Goal: Transaction & Acquisition: Purchase product/service

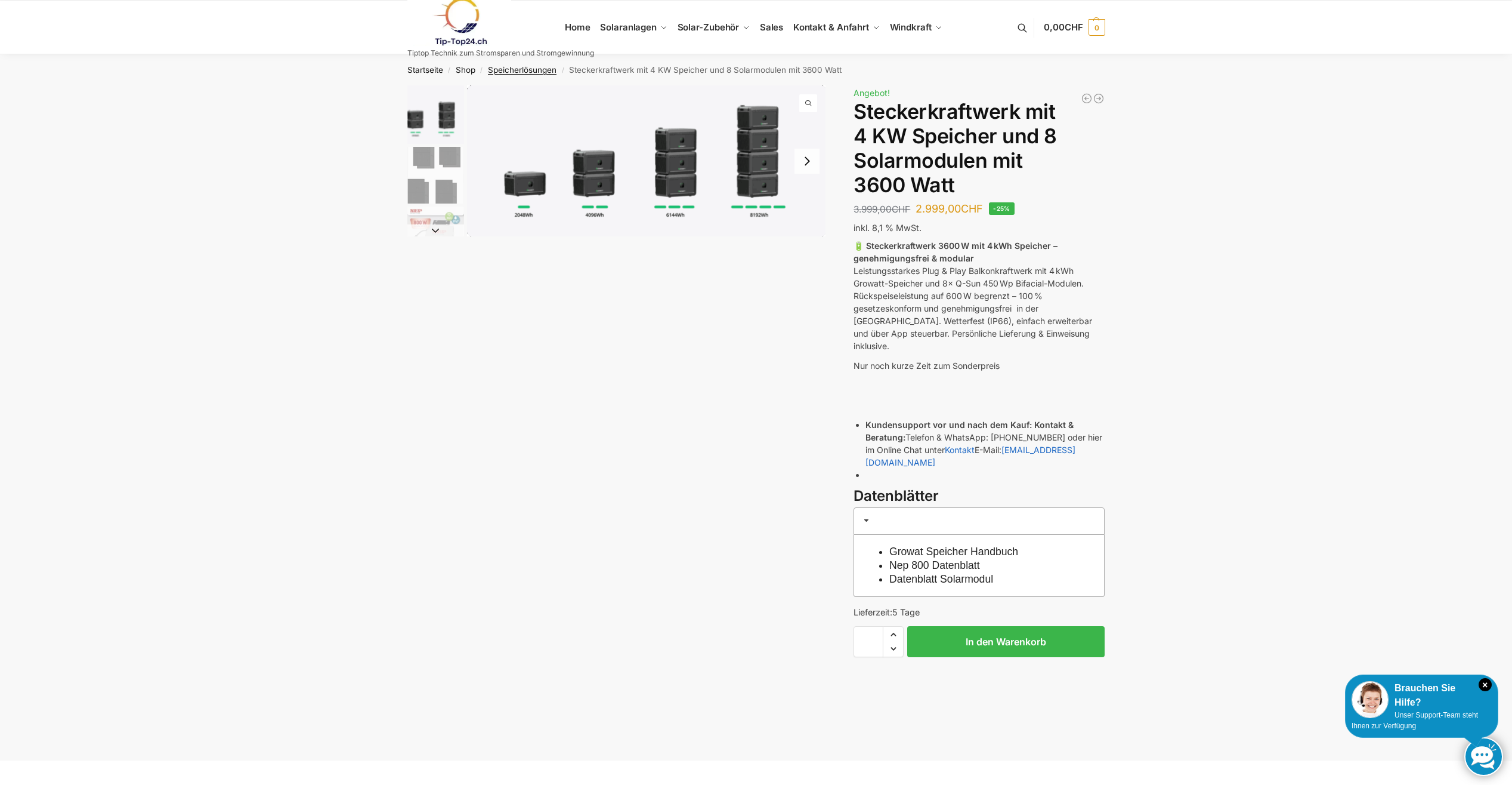
click at [547, 68] on link "Speicherlösungen" at bounding box center [522, 70] width 69 height 10
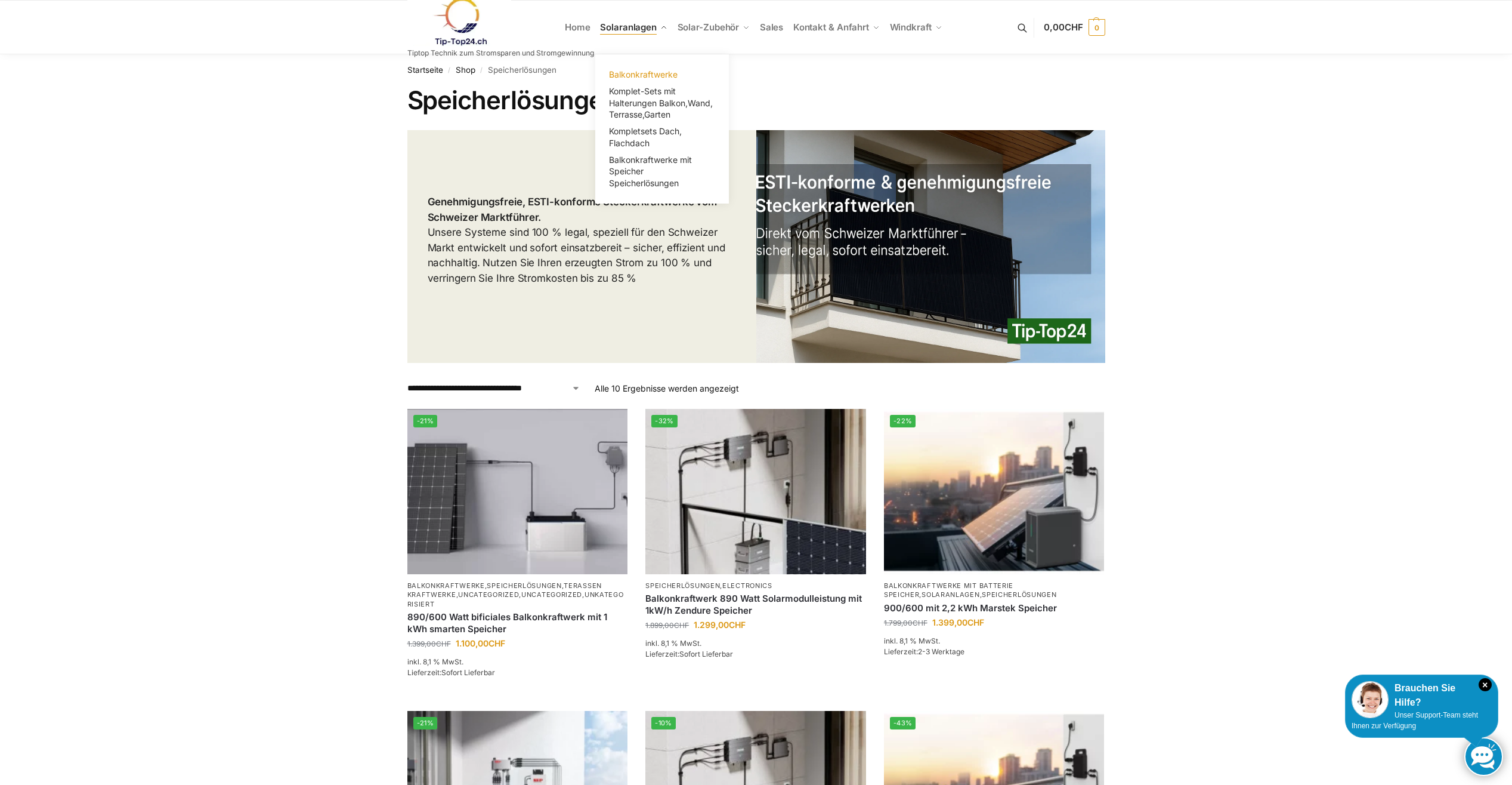
click at [637, 73] on span "Balkonkraftwerke" at bounding box center [644, 74] width 69 height 10
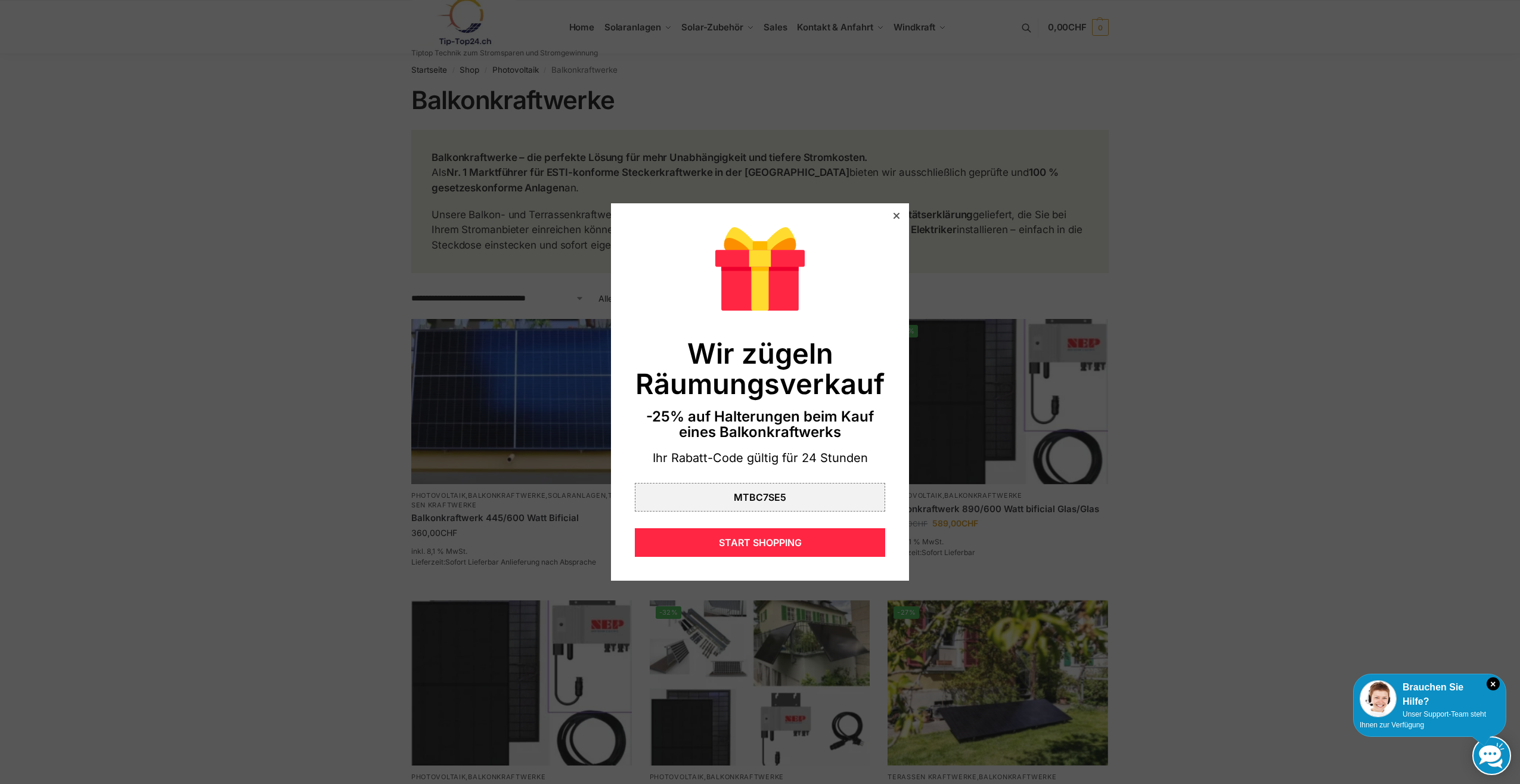
click at [894, 215] on icon at bounding box center [897, 215] width 6 height 6
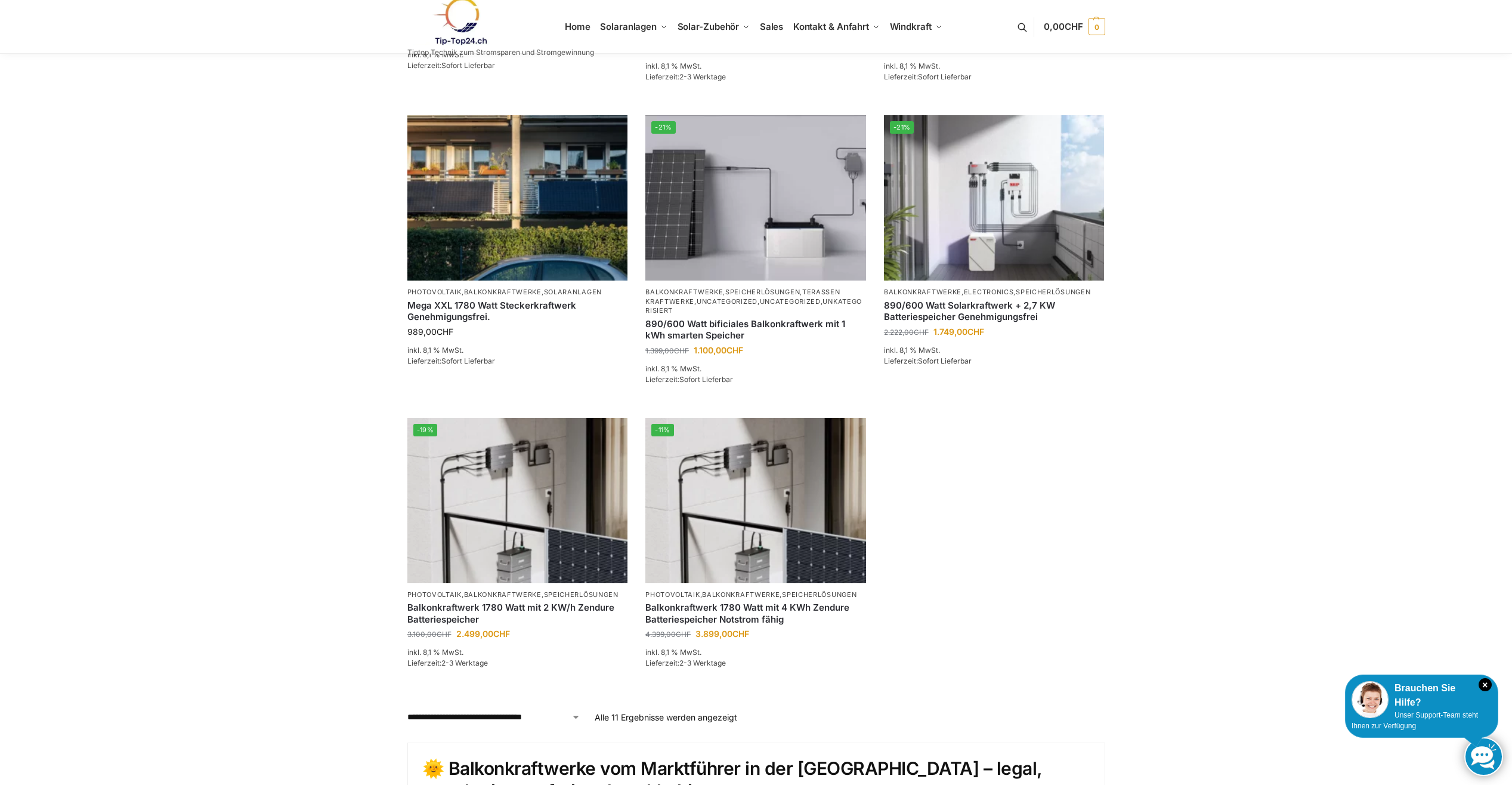
scroll to position [310, 0]
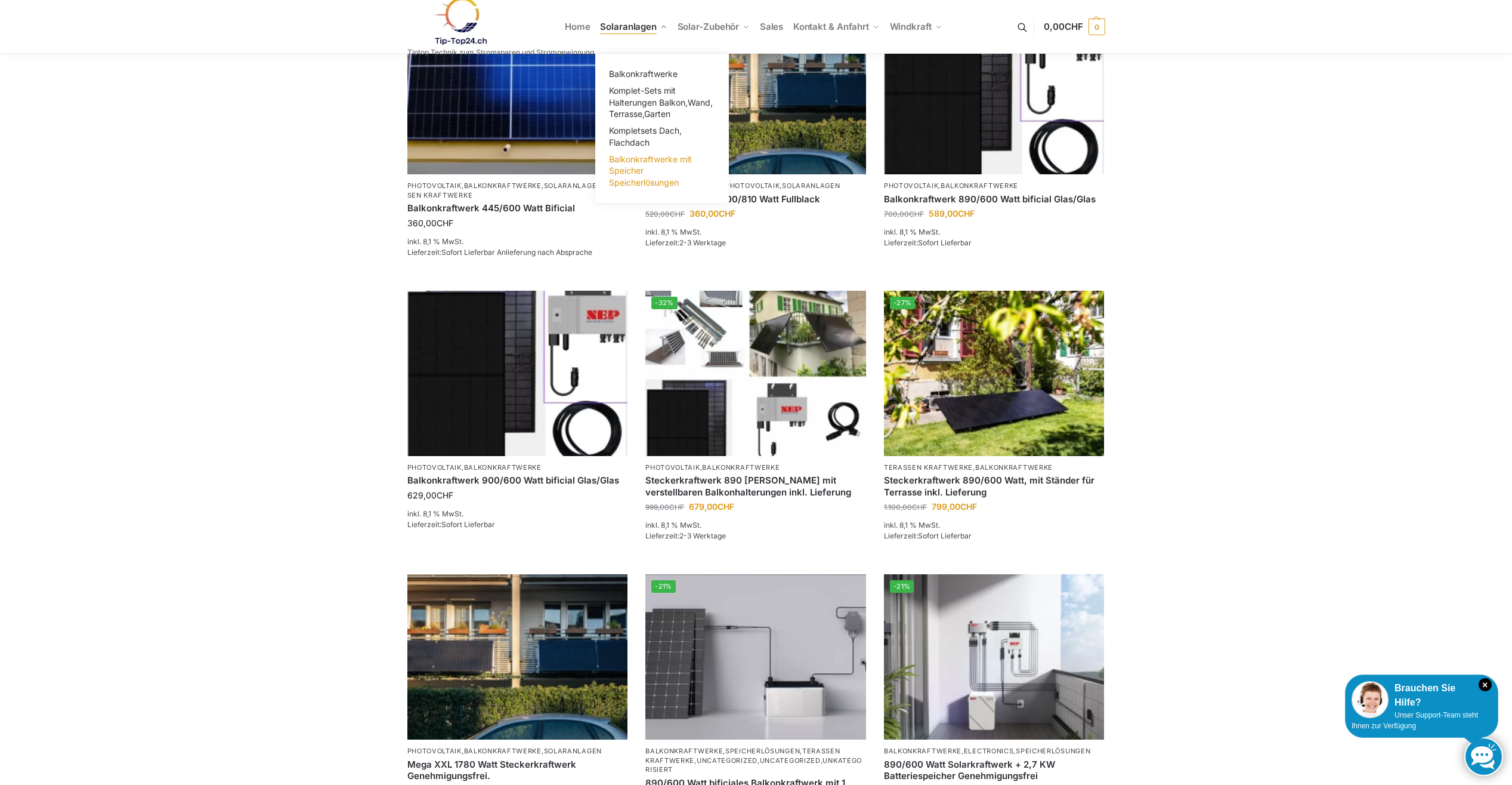
click at [640, 157] on span "Balkonkraftwerke mit Speicher Speicherlösungen" at bounding box center [650, 170] width 83 height 33
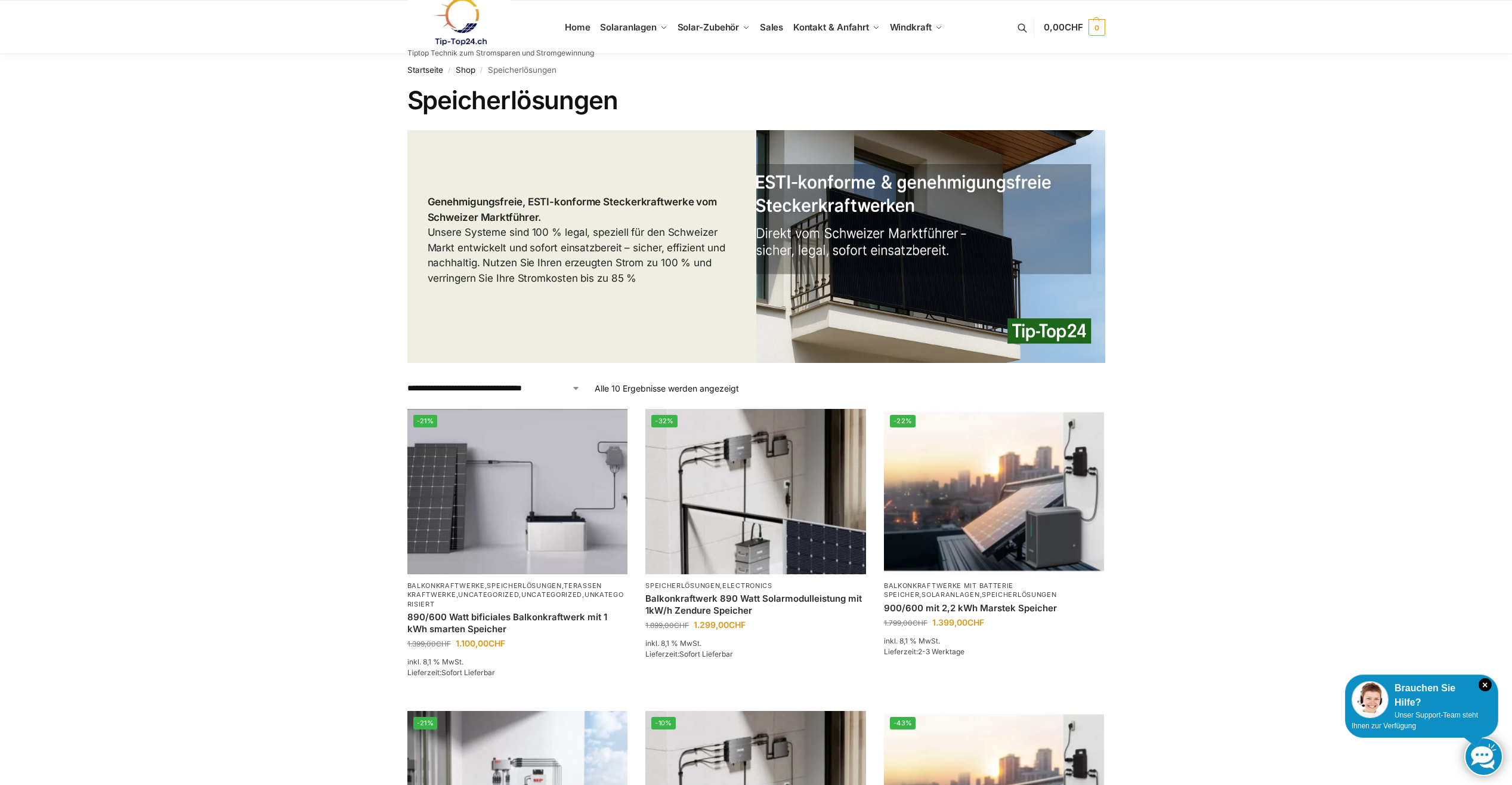
click at [585, 19] on link at bounding box center [501, 21] width 187 height 49
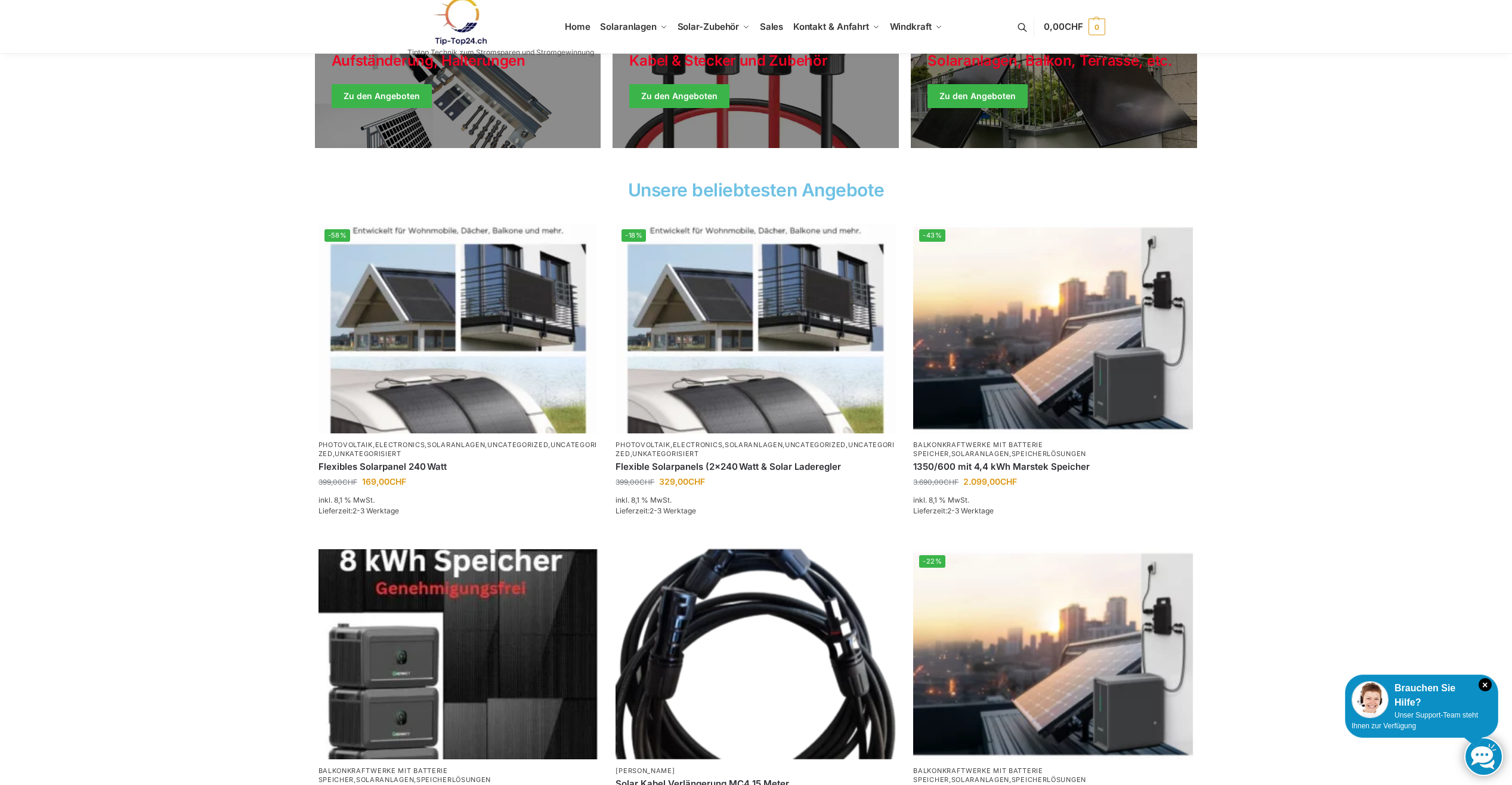
scroll to position [548, 0]
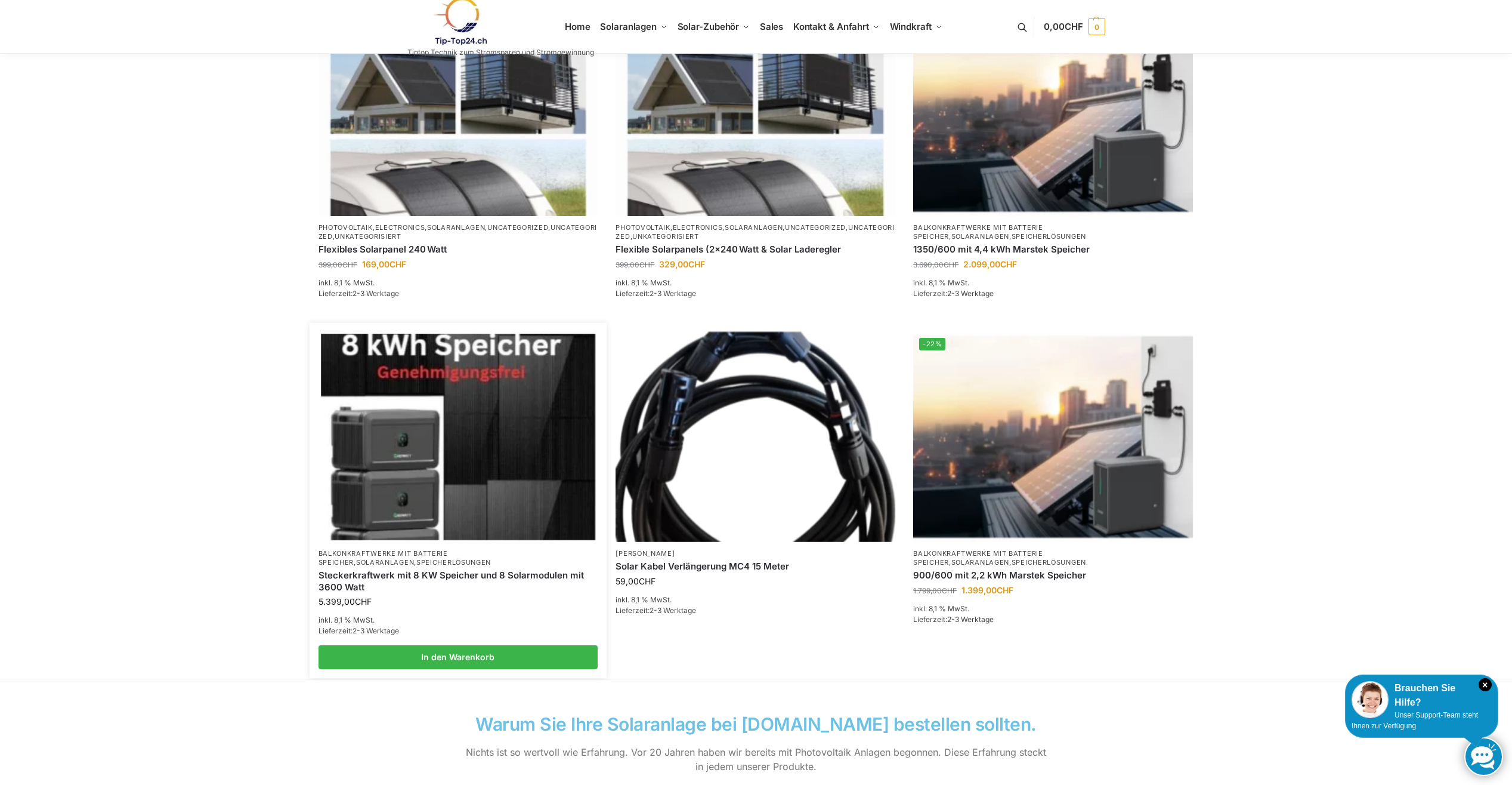
click at [430, 470] on img at bounding box center [459, 437] width 275 height 206
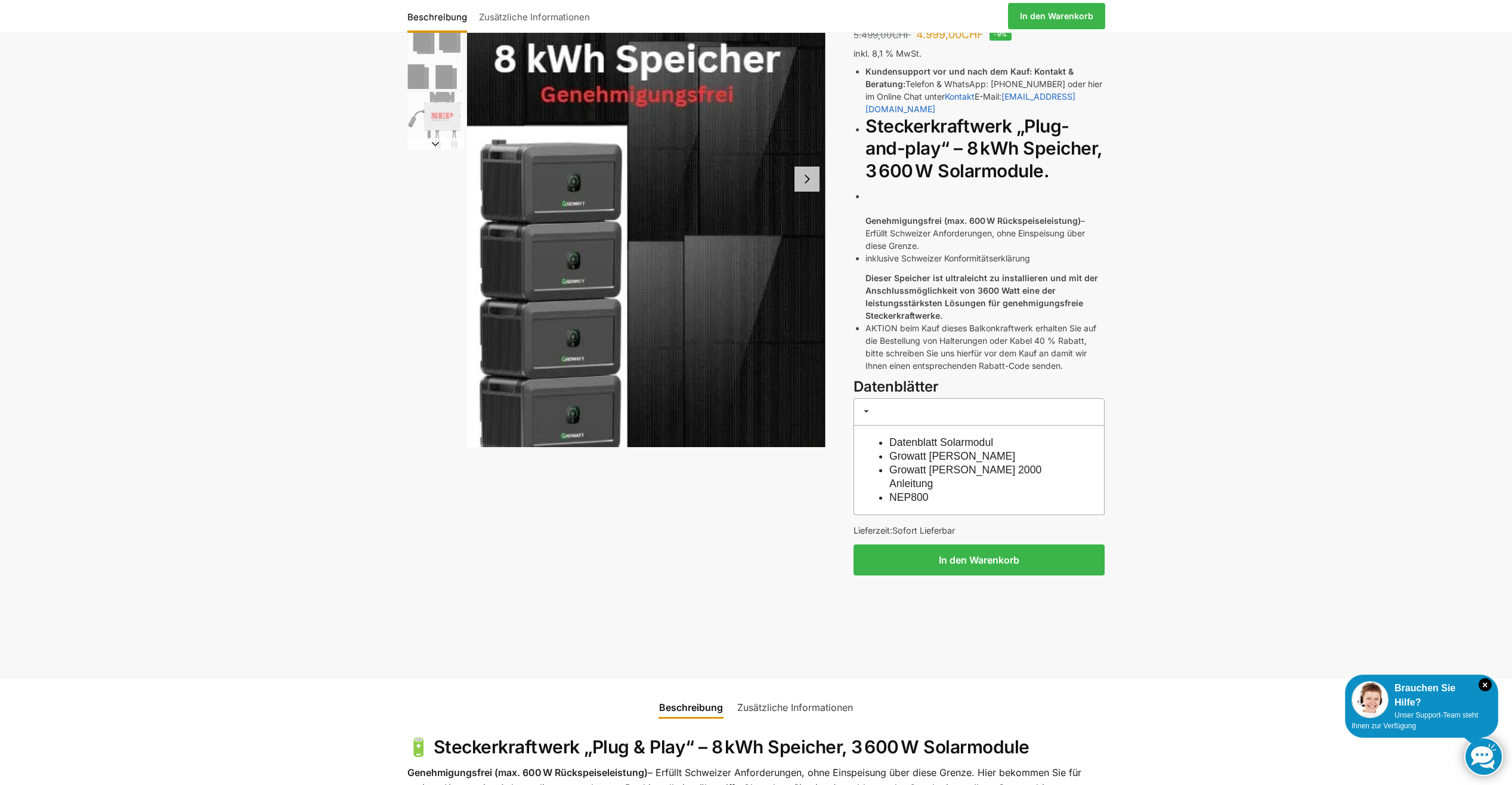
scroll to position [18, 0]
